Goal: Task Accomplishment & Management: Manage account settings

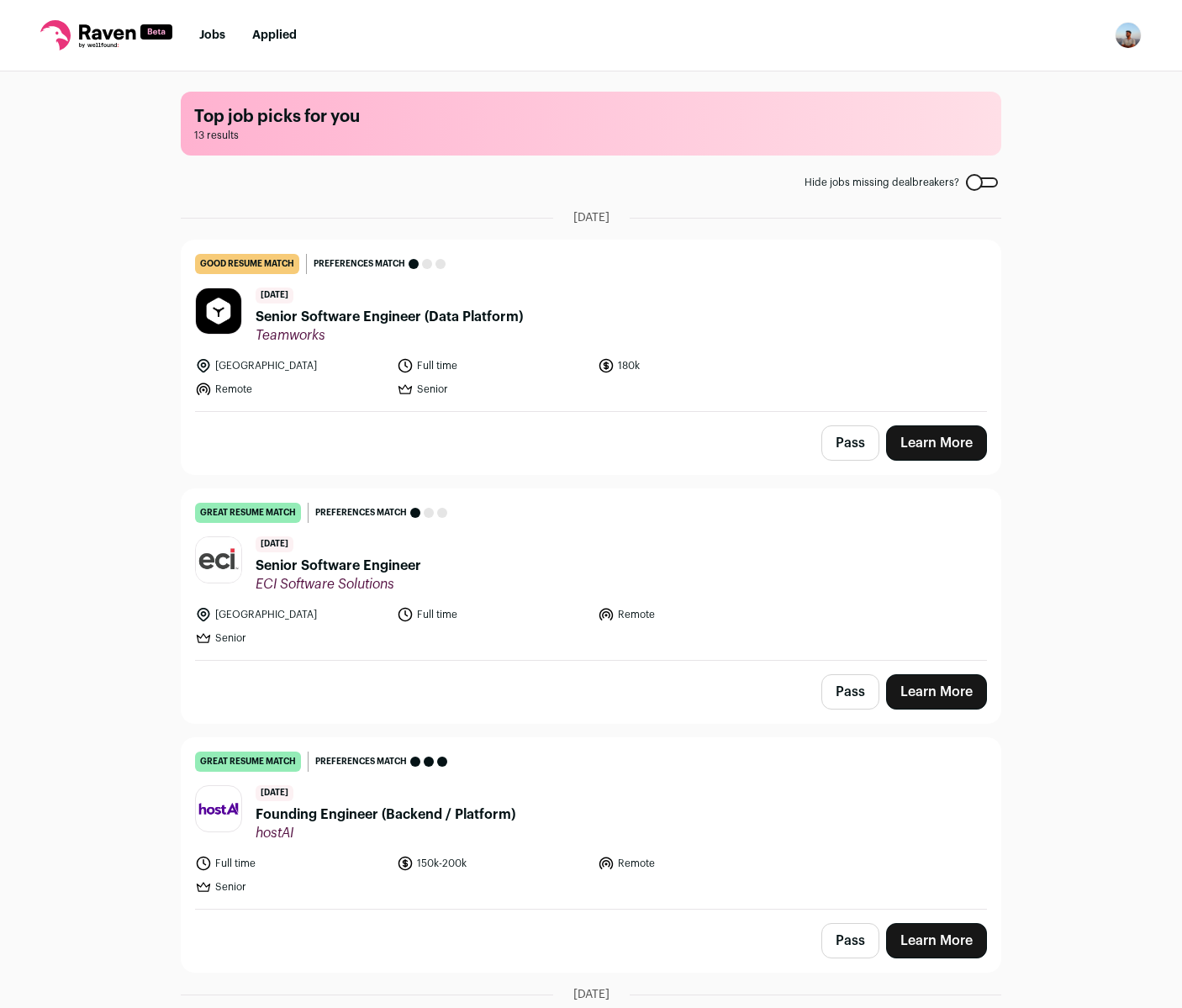
click at [968, 186] on div at bounding box center [982, 182] width 32 height 10
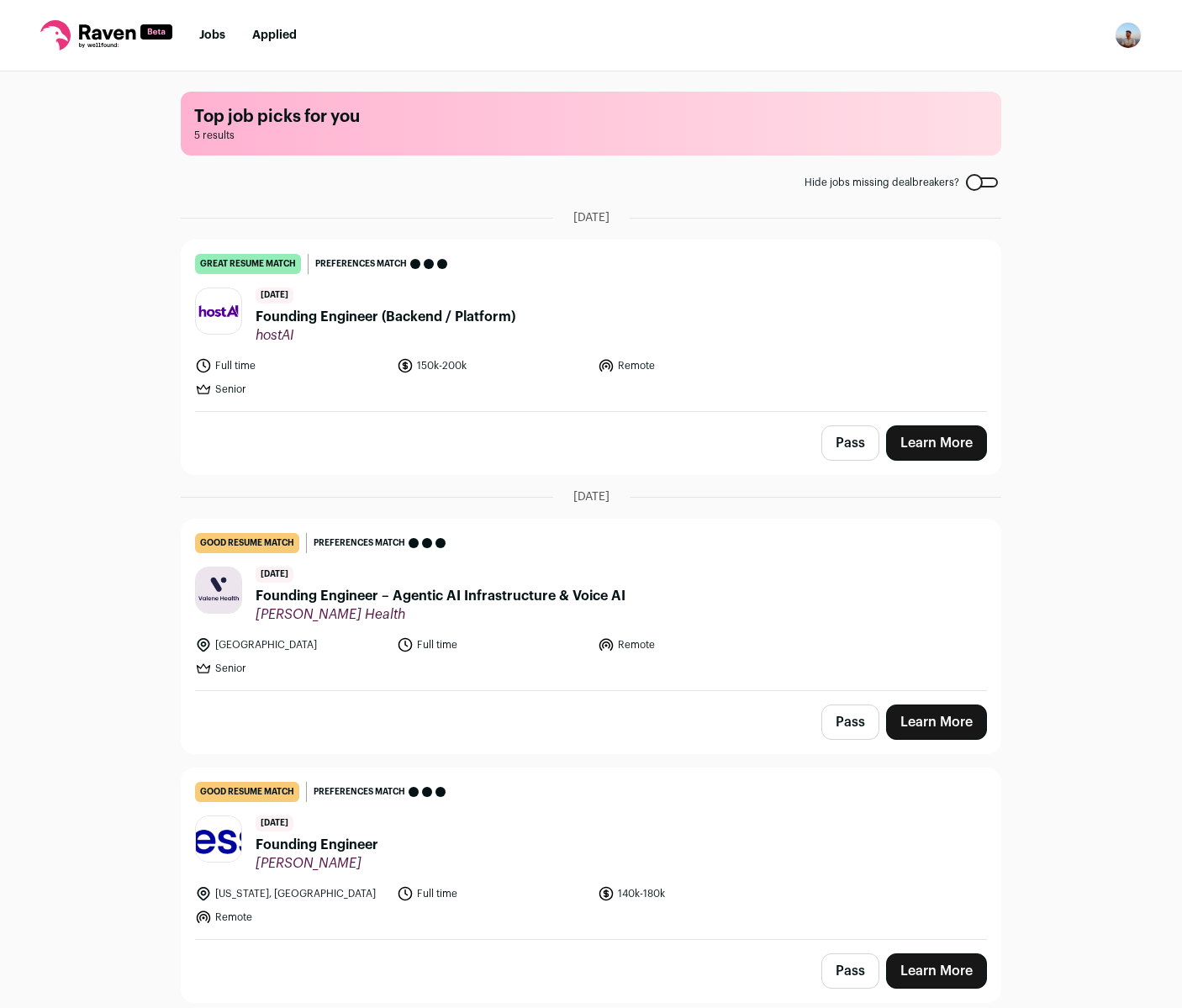
click at [977, 185] on div at bounding box center [982, 182] width 32 height 10
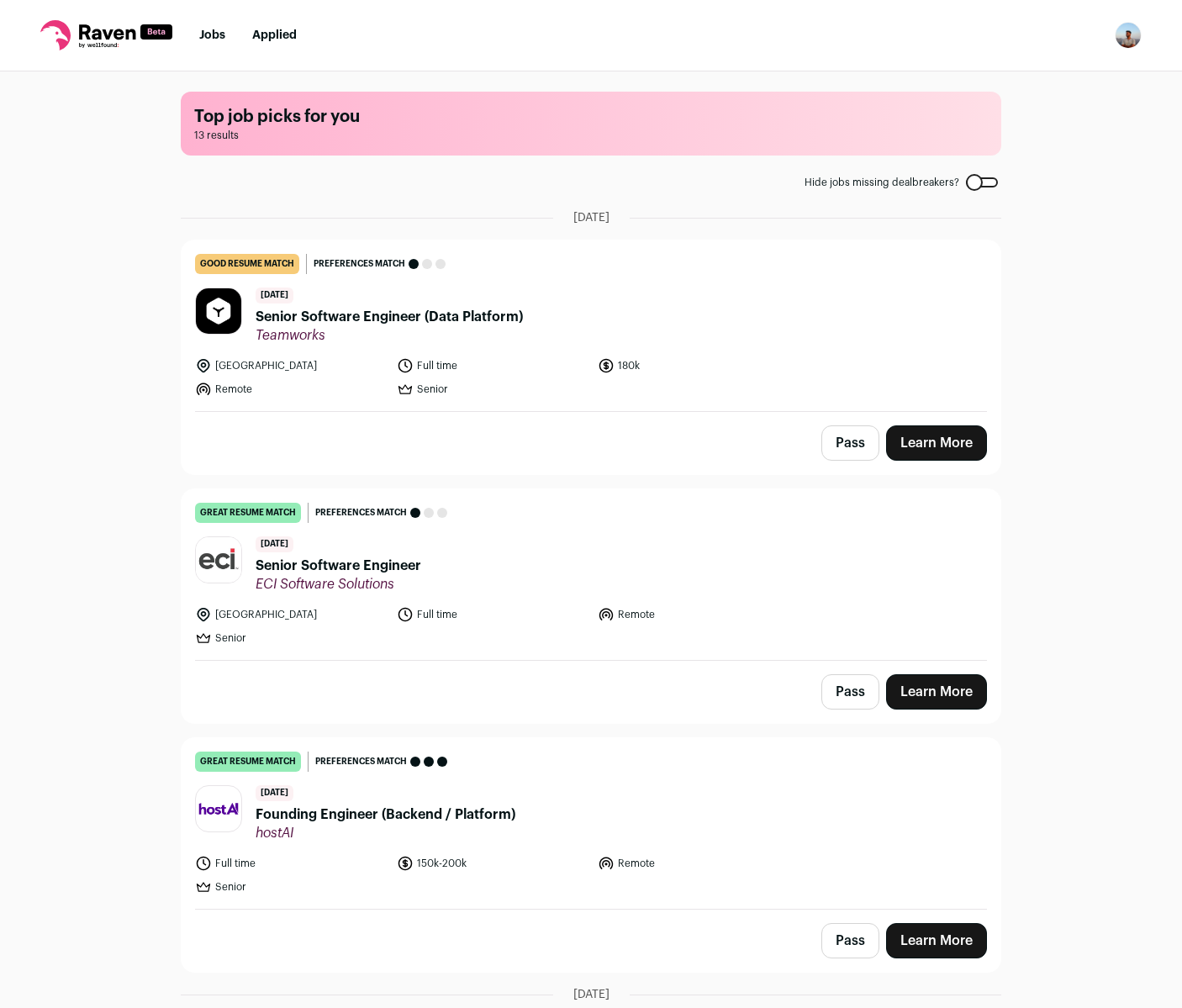
click at [979, 186] on div at bounding box center [982, 182] width 32 height 10
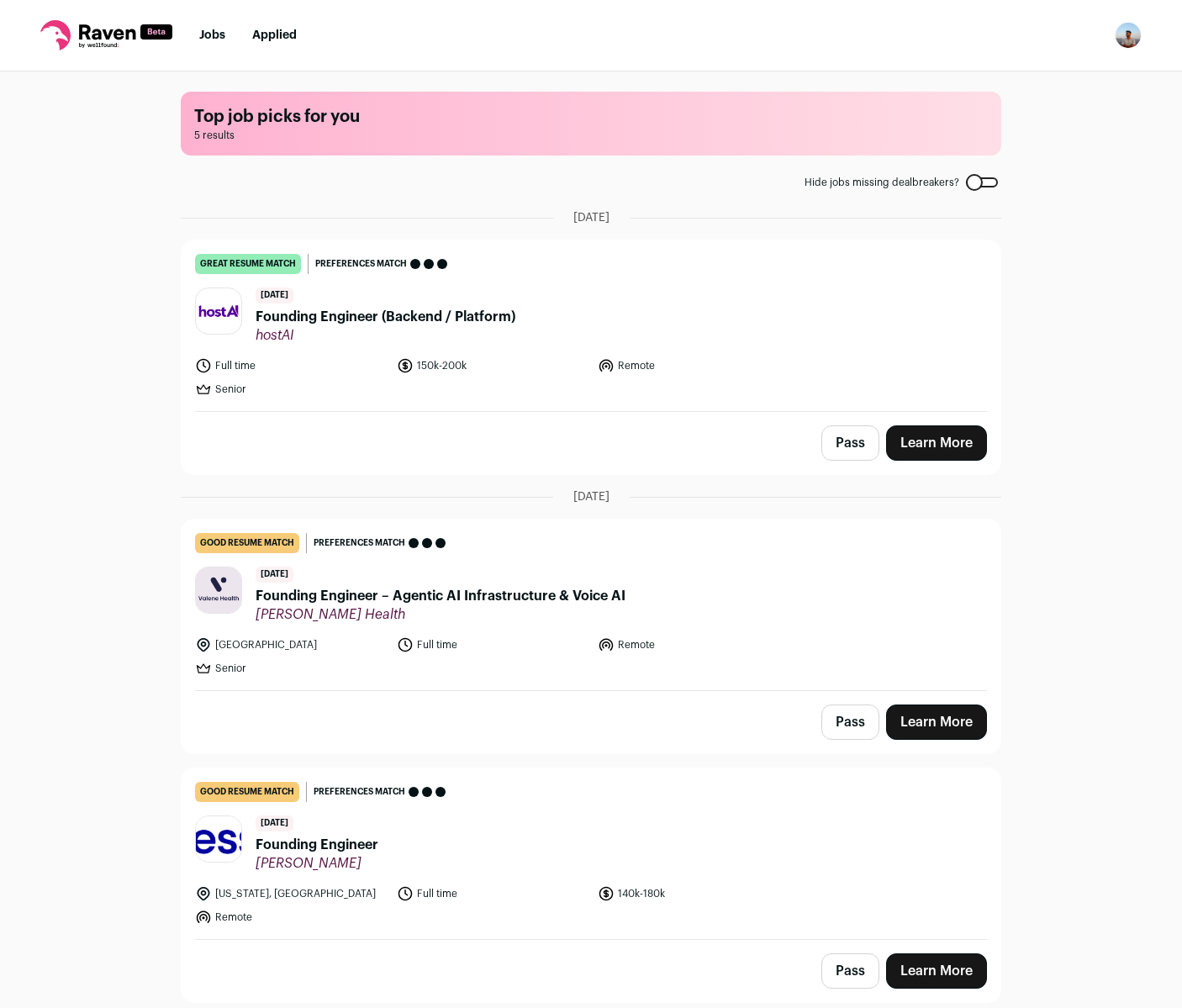
click at [348, 311] on span "Founding Engineer (Backend / Platform)" at bounding box center [385, 317] width 260 height 21
